Goal: Task Accomplishment & Management: Use online tool/utility

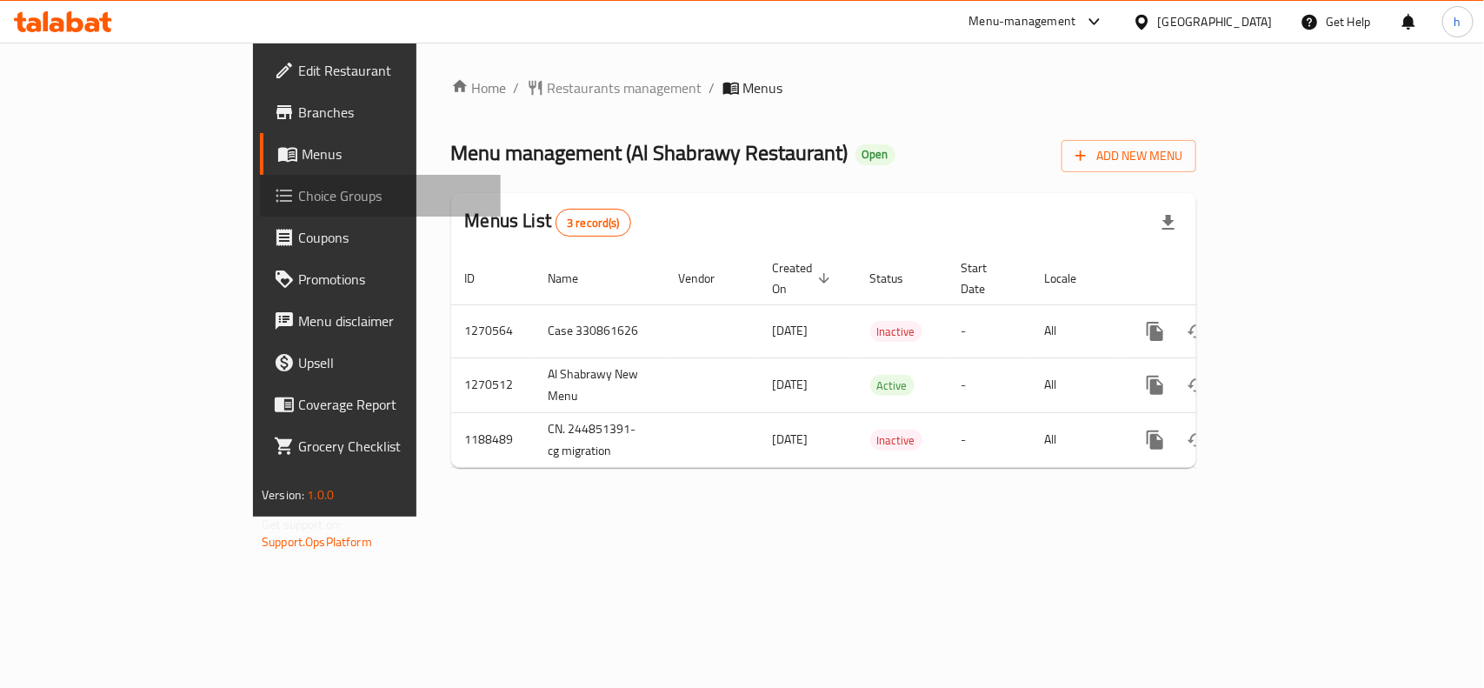
click at [260, 180] on link "Choice Groups" at bounding box center [380, 196] width 241 height 42
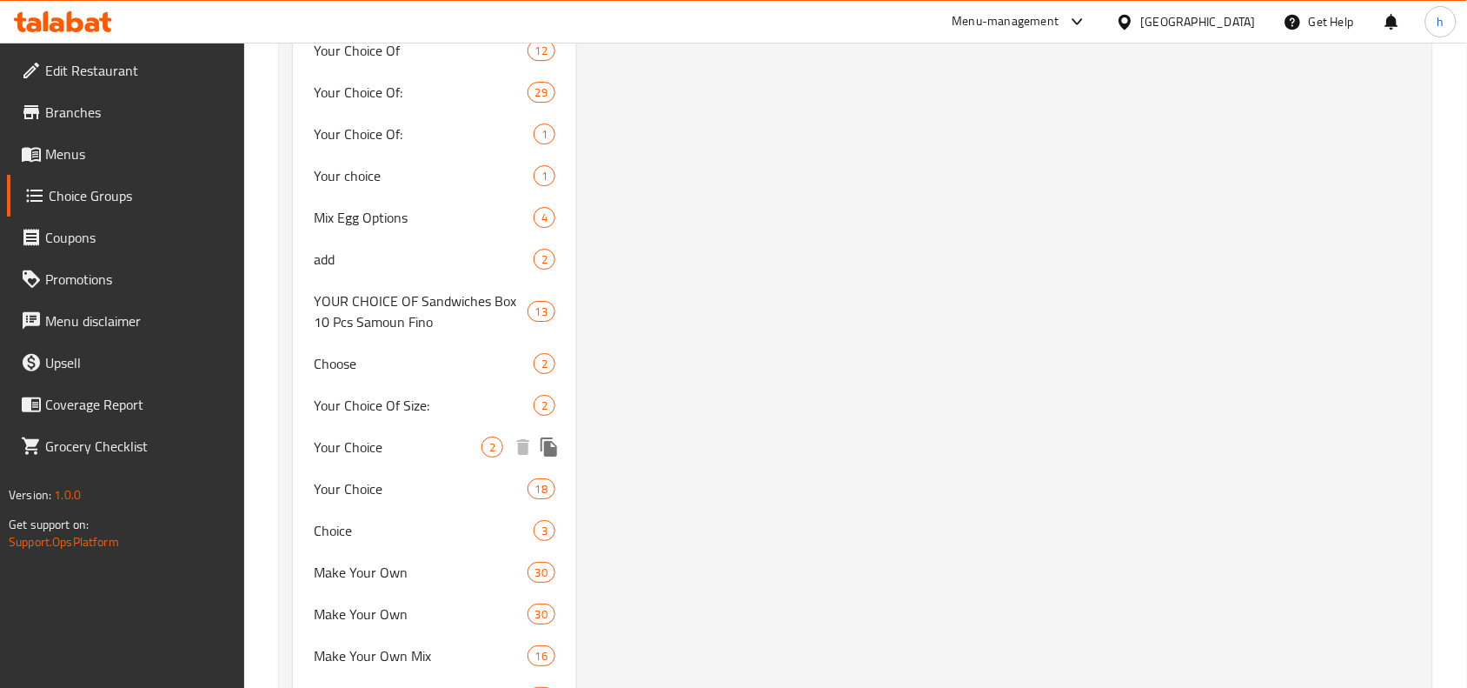
scroll to position [1713, 0]
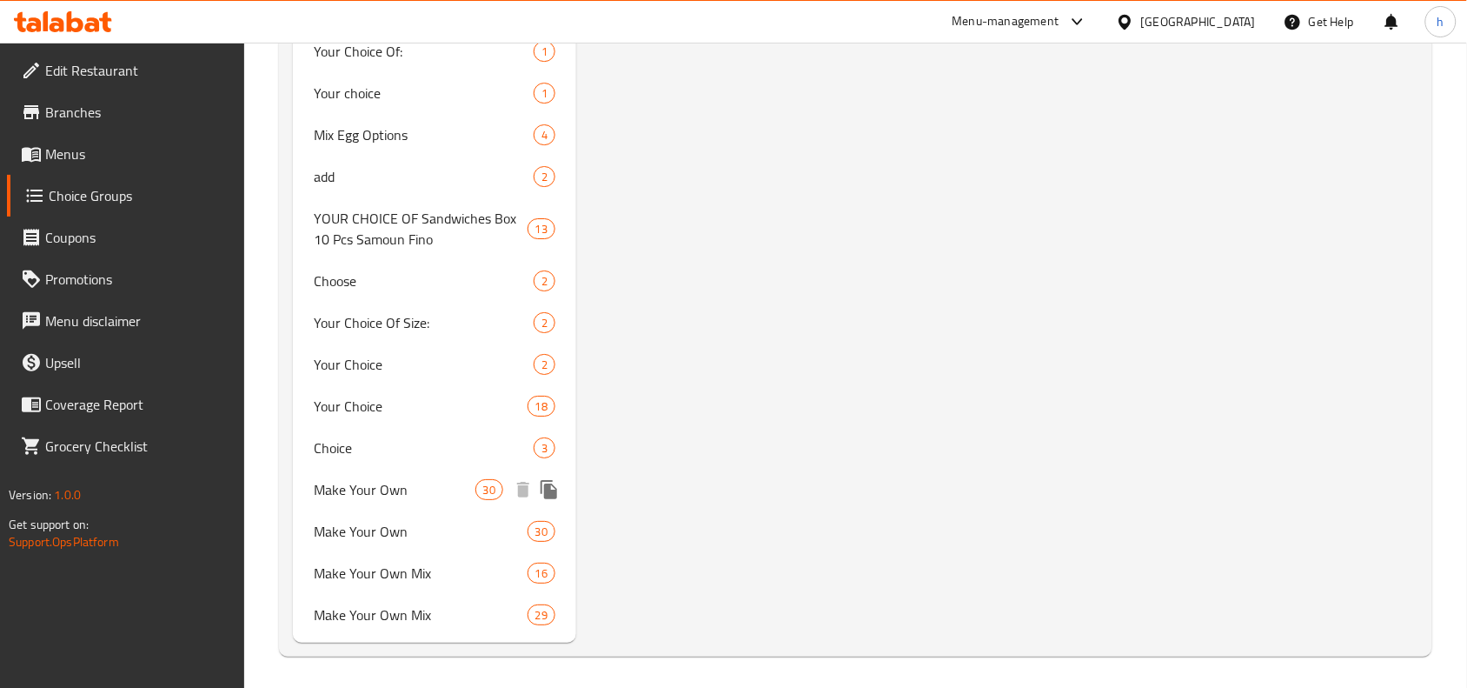
click at [379, 487] on span "Make Your Own" at bounding box center [394, 489] width 161 height 21
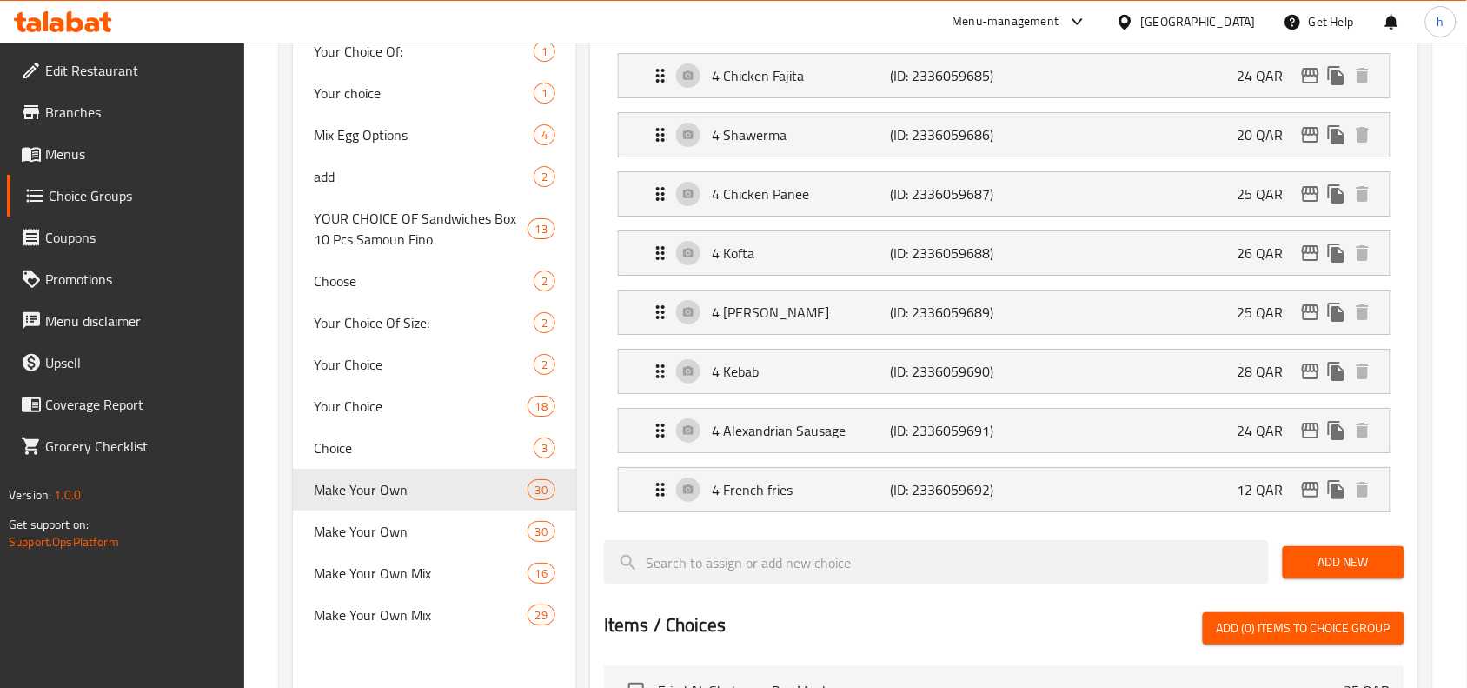
type input "Make Your Own"
type input "اصنع بوكس"
type input "5"
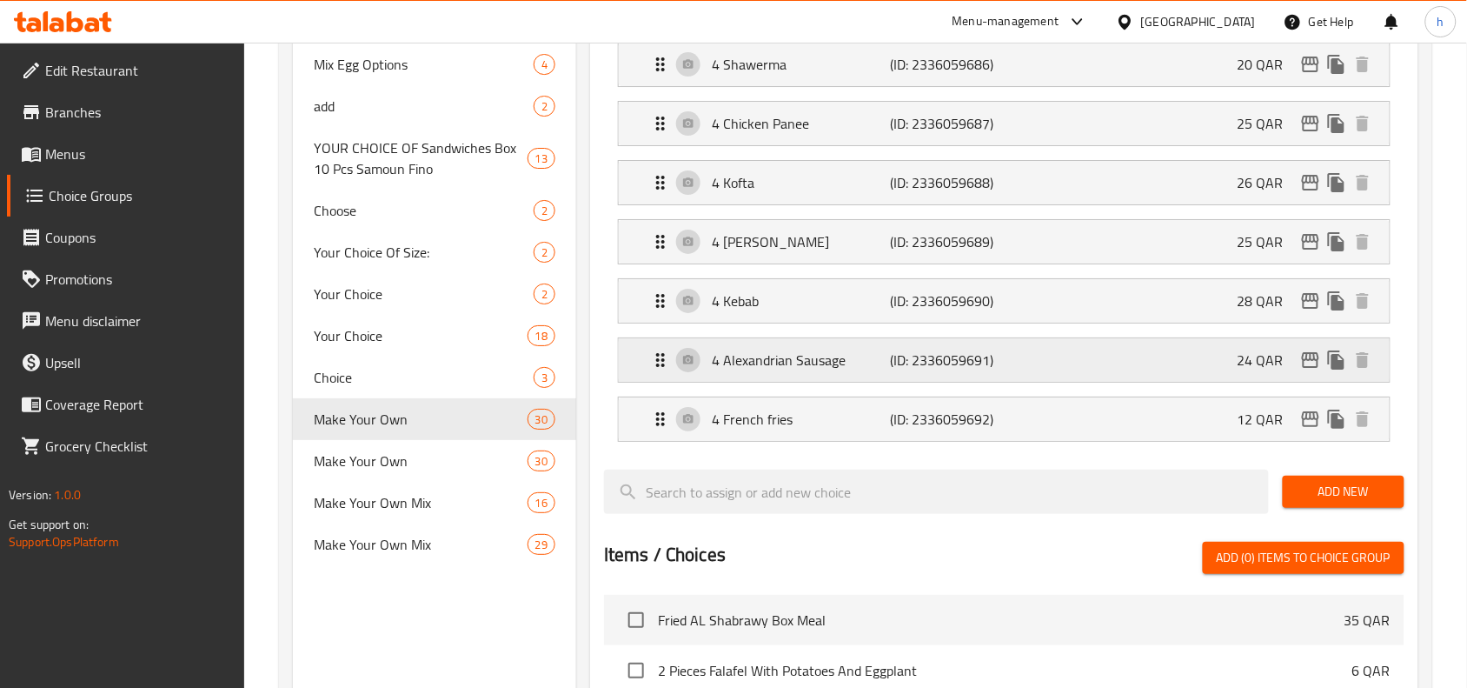
scroll to position [1821, 0]
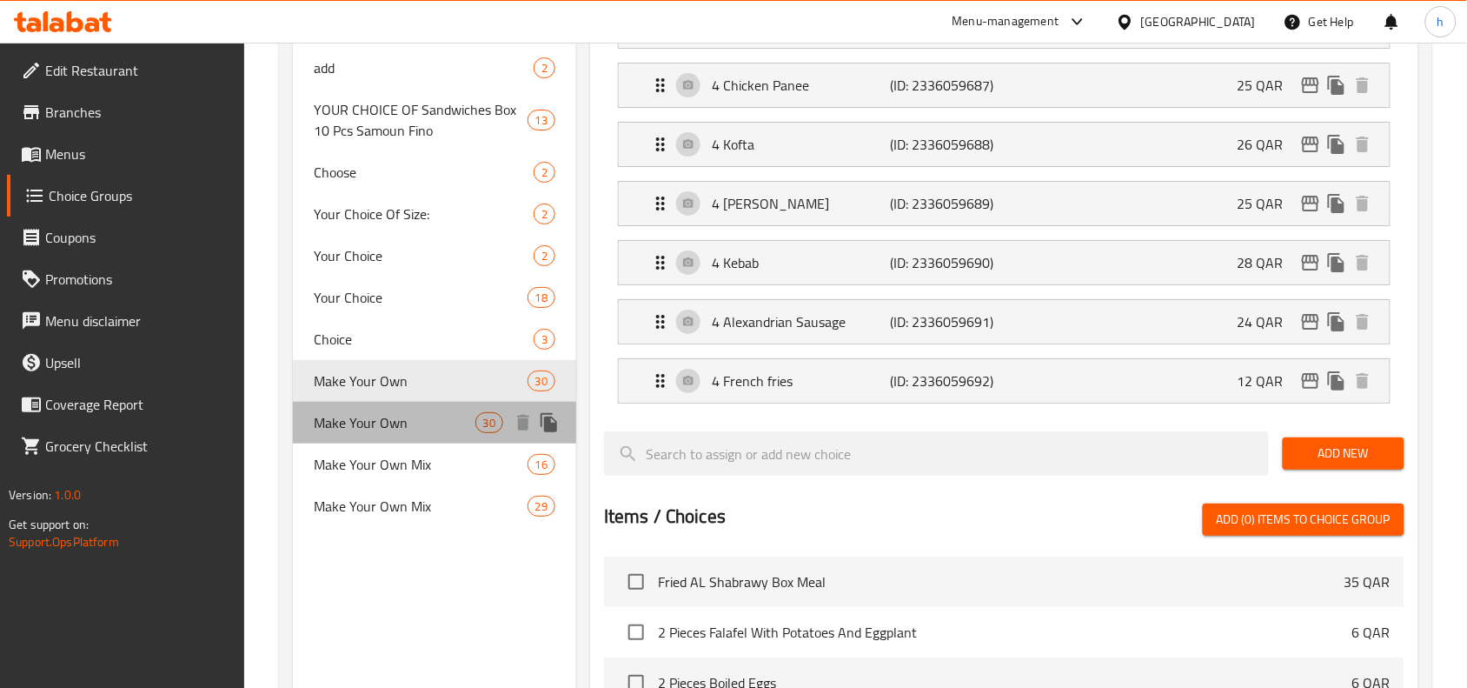
click at [372, 426] on span "Make Your Own" at bounding box center [394, 422] width 161 height 21
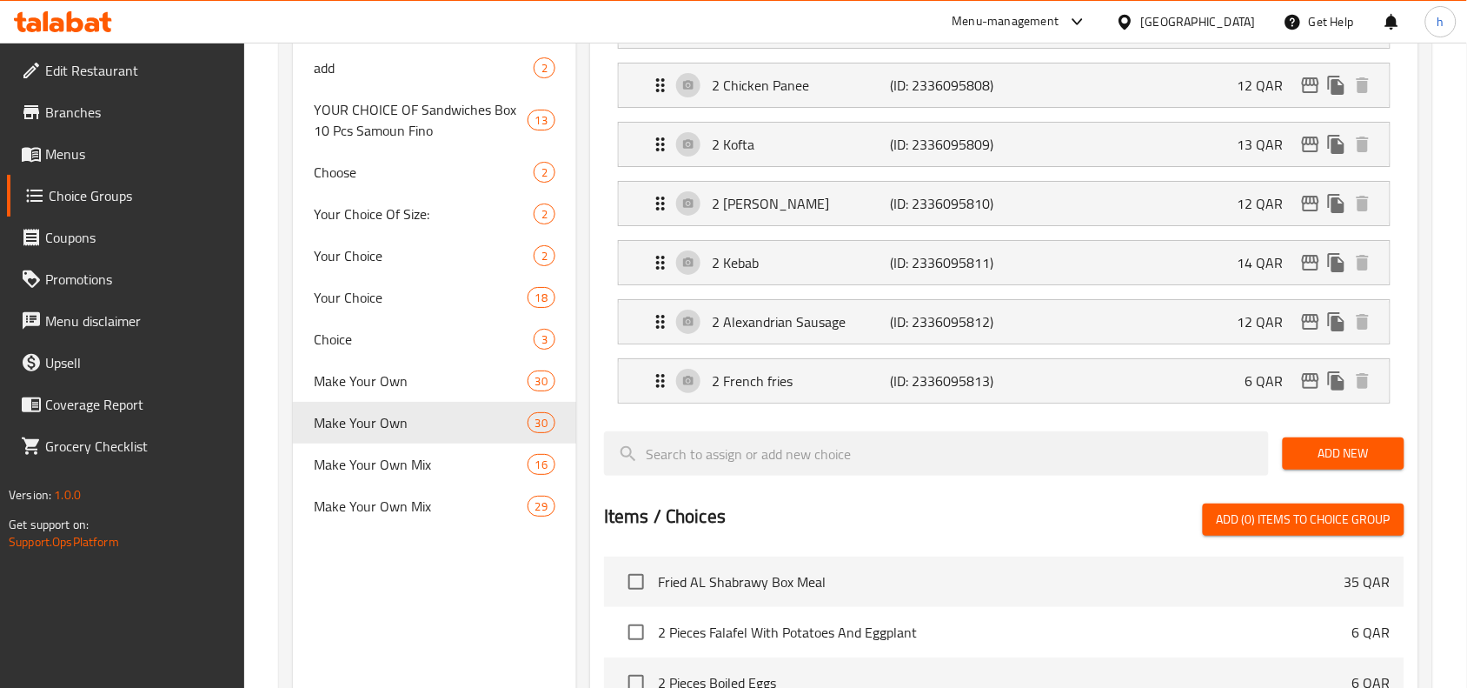
type input "4"
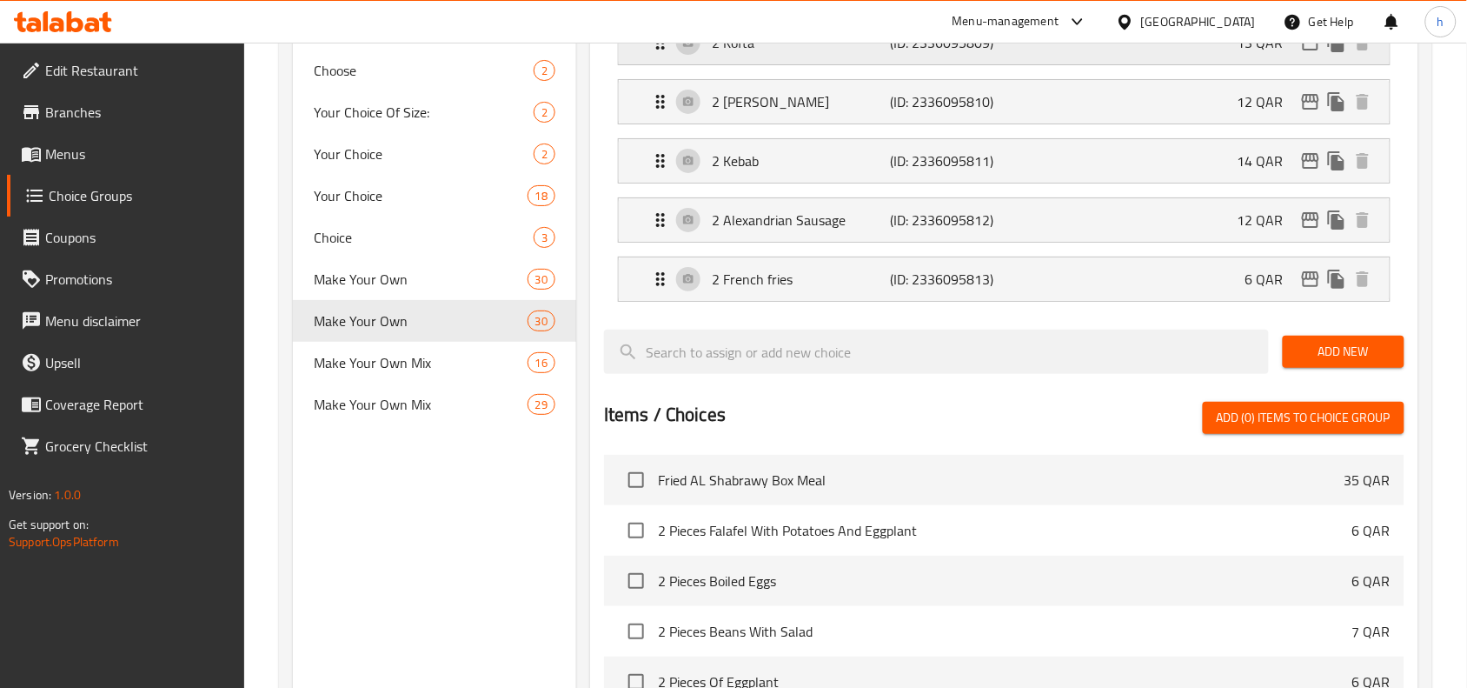
scroll to position [1930, 0]
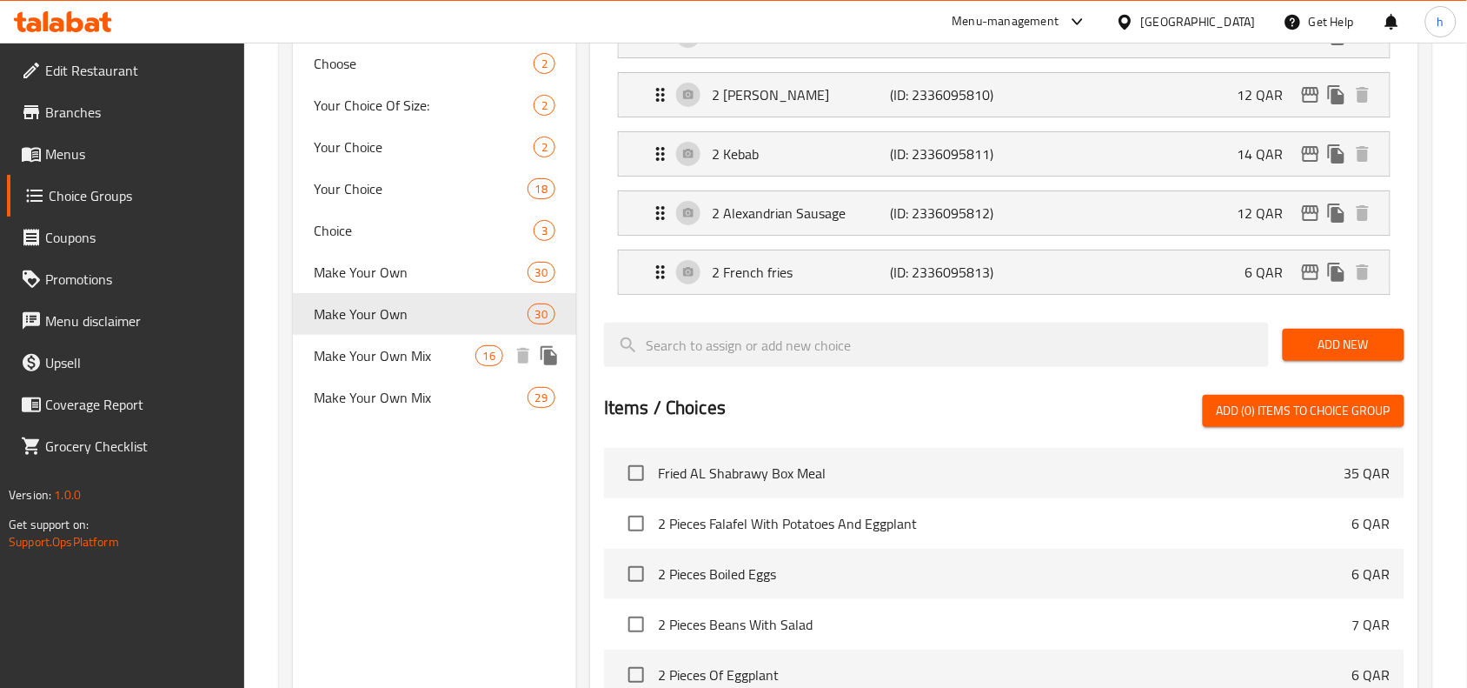
click at [378, 363] on span "Make Your Own Mix" at bounding box center [394, 355] width 161 height 21
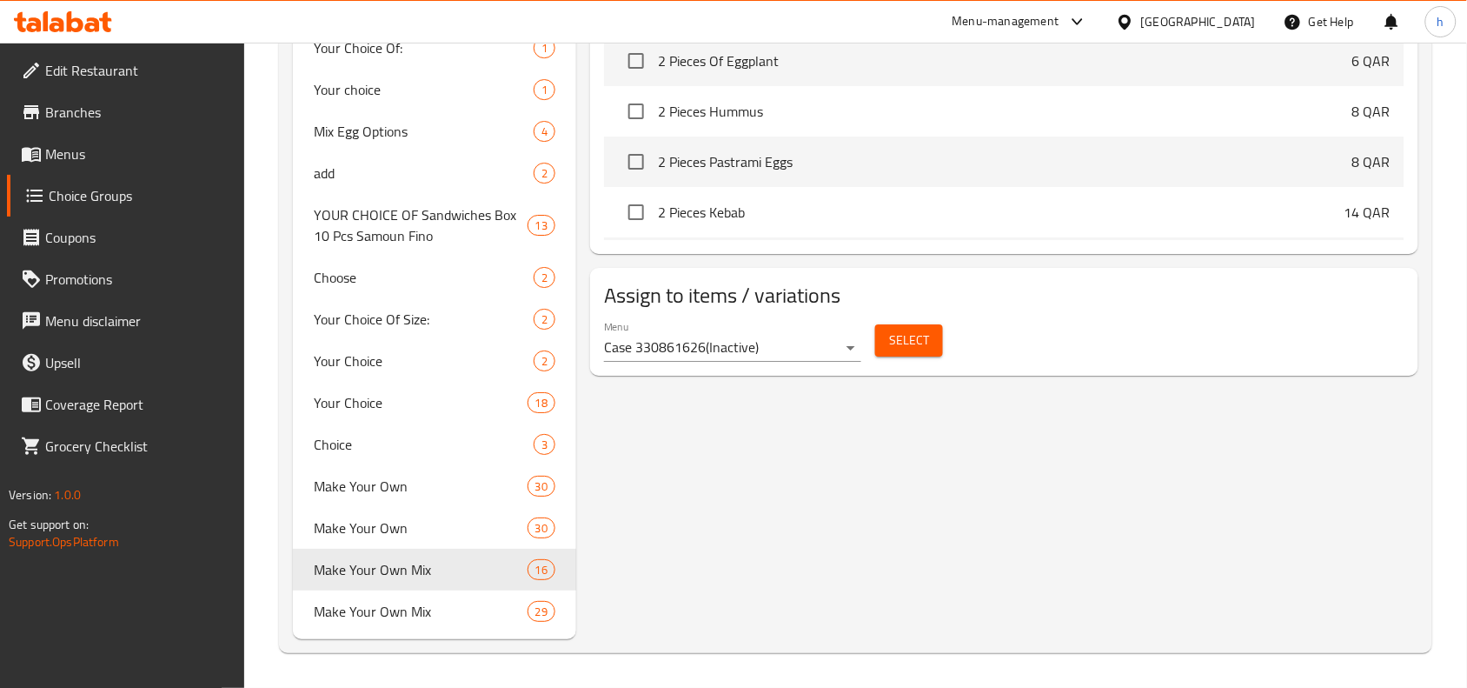
type input "Make Your Own Mix"
type input "اصنع بوكس مكس"
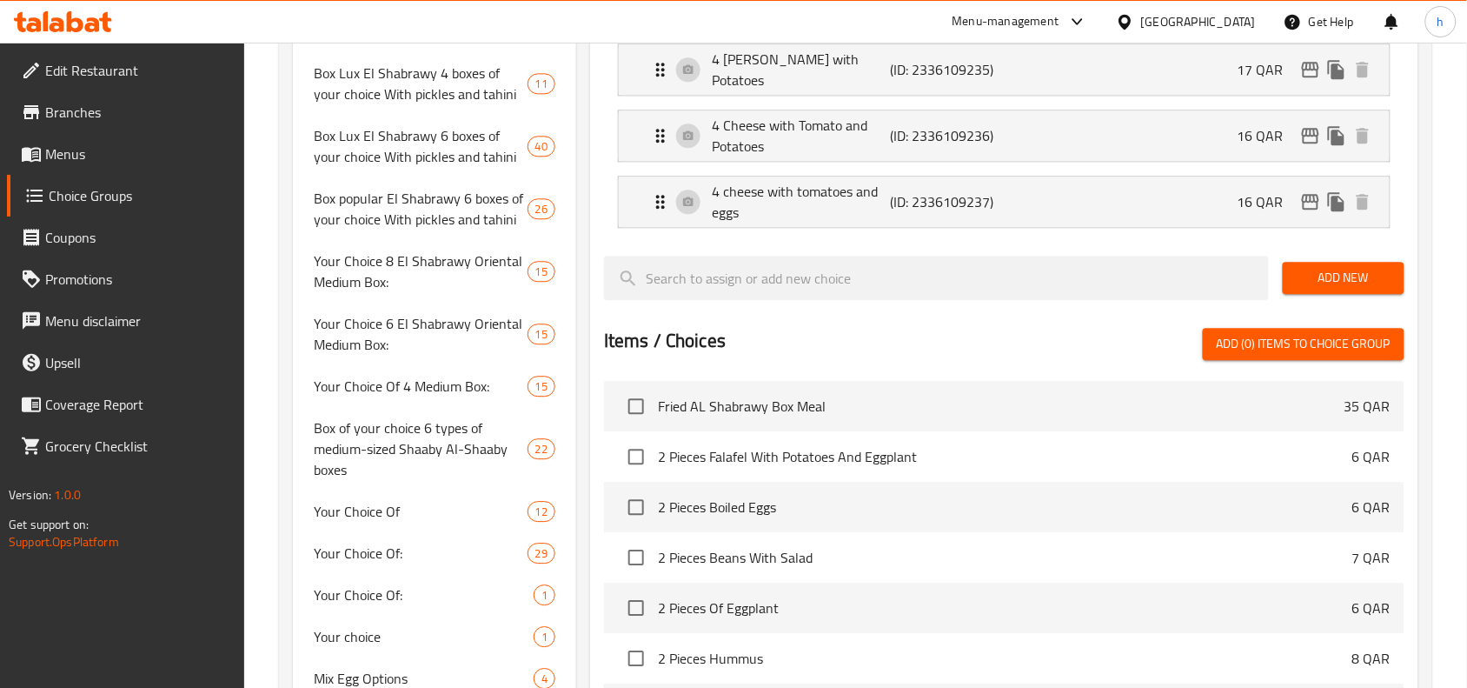
scroll to position [1713, 0]
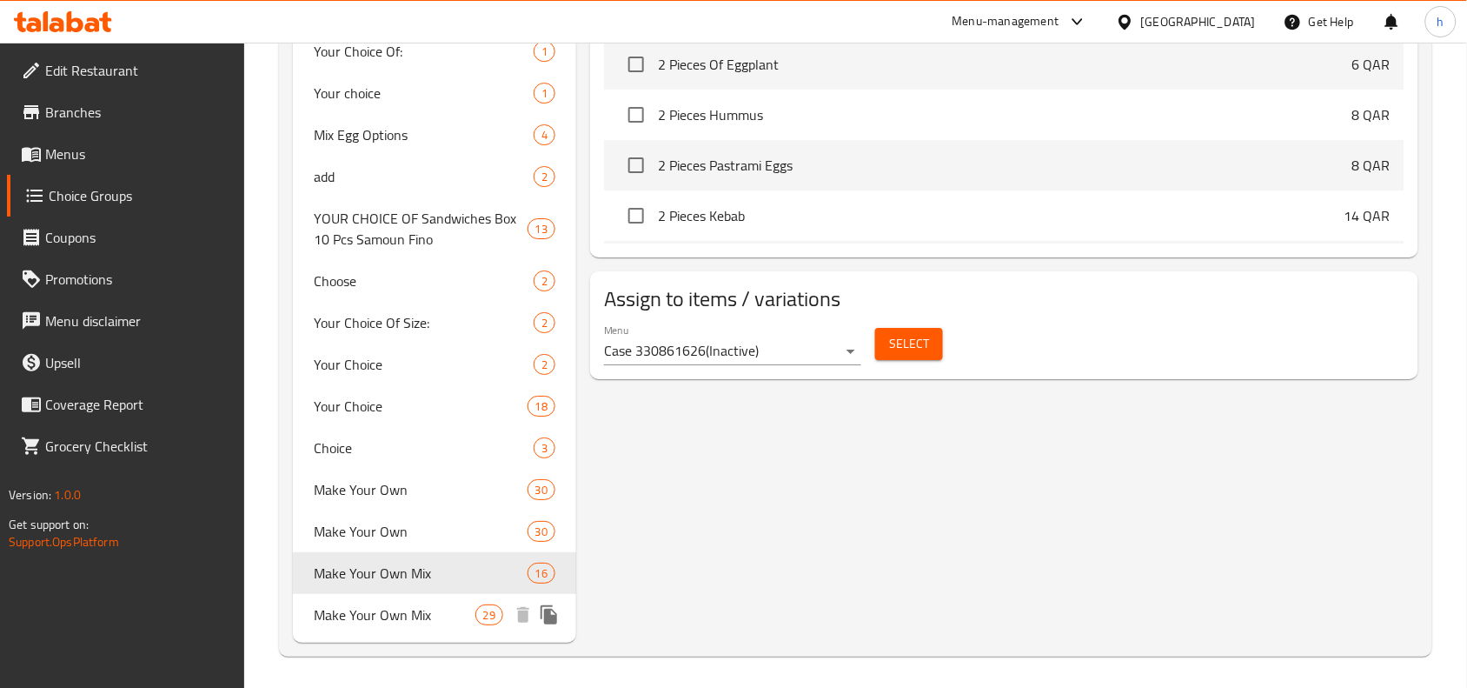
click at [374, 604] on span "Make Your Own Mix" at bounding box center [394, 614] width 161 height 21
type input "8"
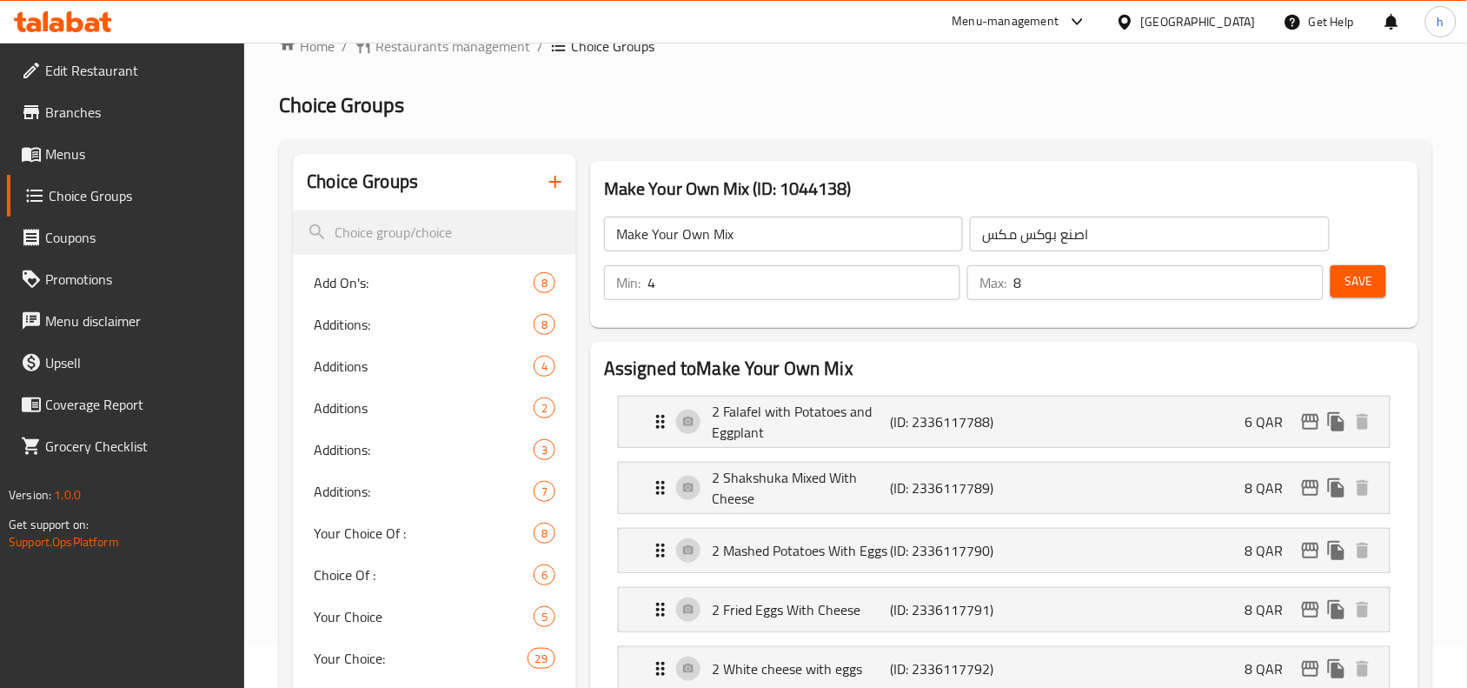
scroll to position [0, 0]
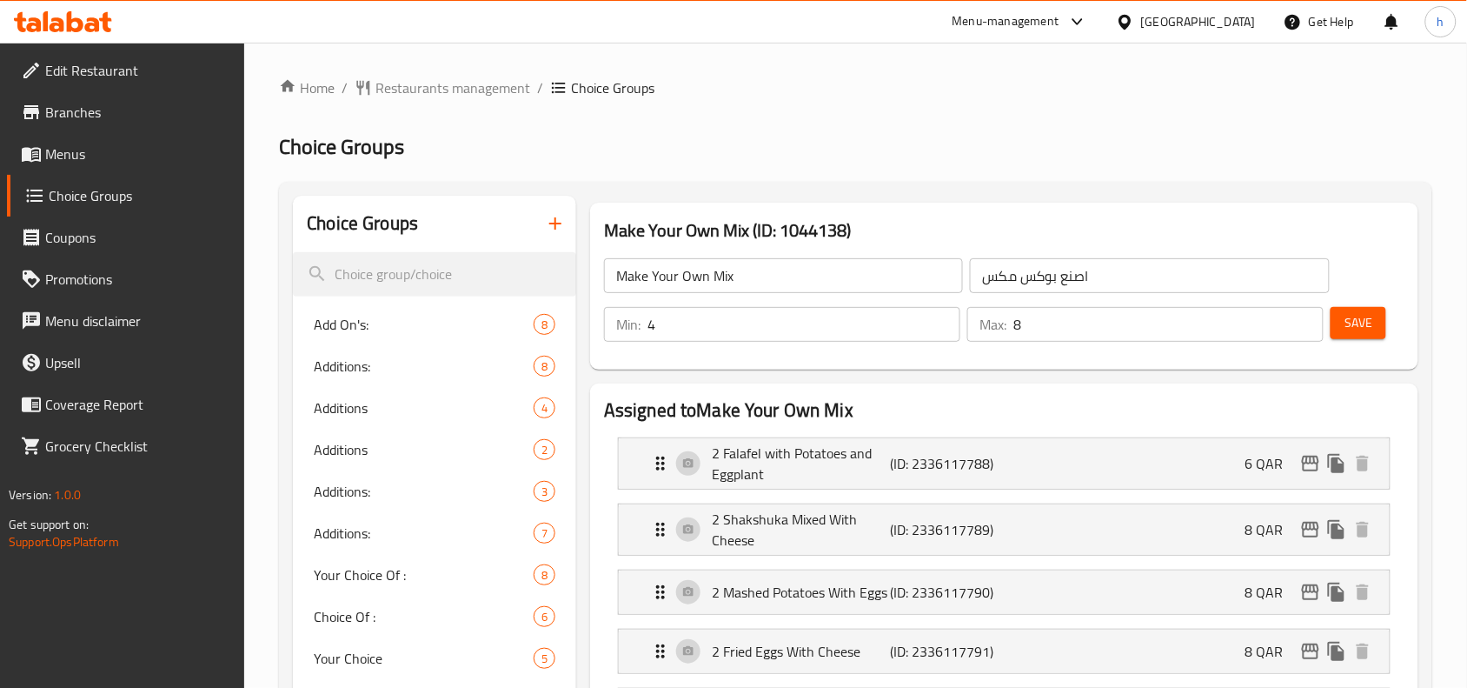
click at [423, 84] on span "Restaurants management" at bounding box center [453, 87] width 155 height 21
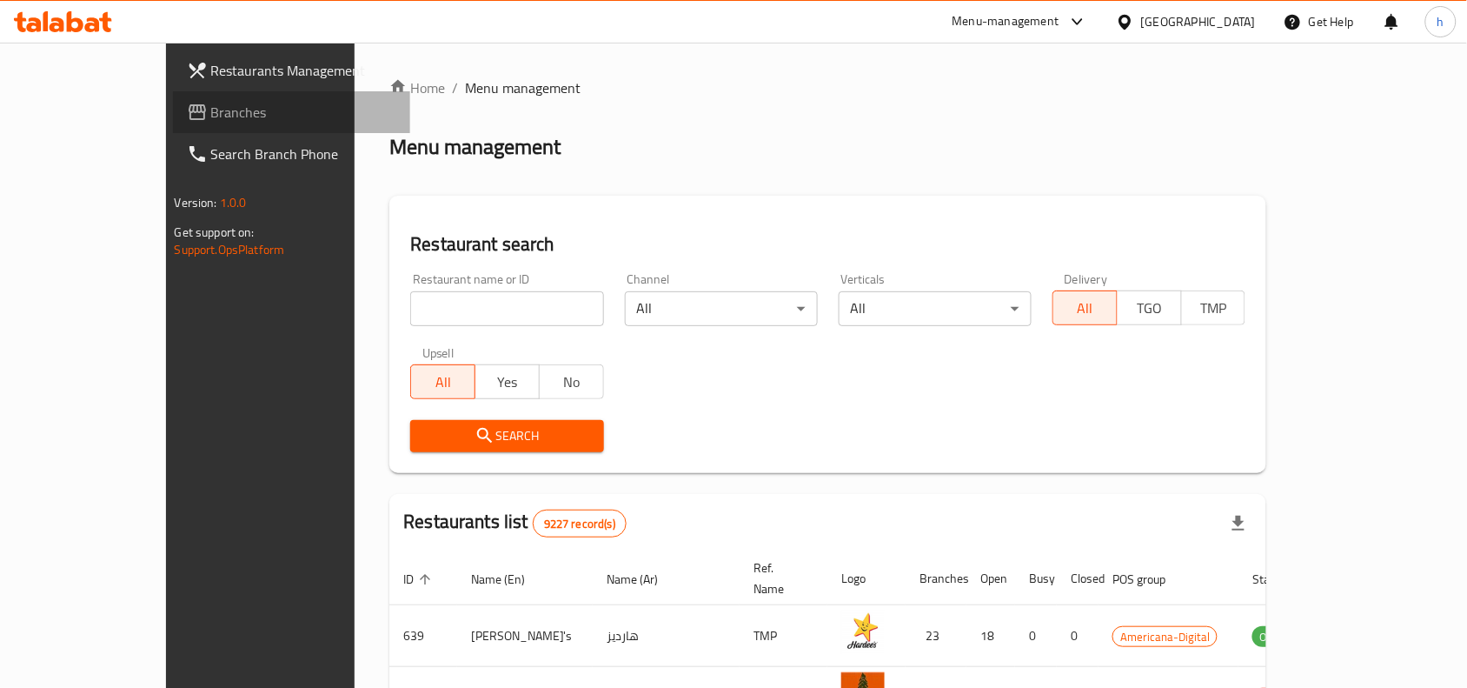
click at [211, 107] on span "Branches" at bounding box center [304, 112] width 186 height 21
